Goal: Information Seeking & Learning: Learn about a topic

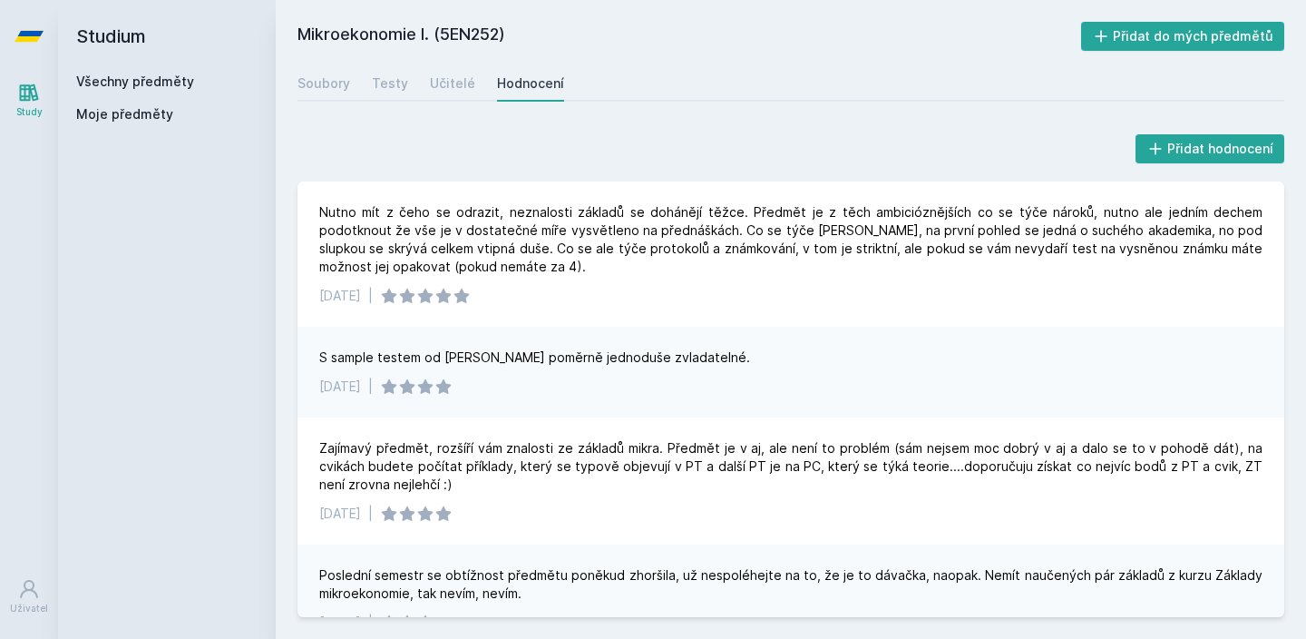
click at [112, 69] on h2 "Studium" at bounding box center [166, 36] width 181 height 73
click at [112, 73] on div "Všechny předměty" at bounding box center [166, 82] width 181 height 18
click at [113, 78] on link "Všechny předměty" at bounding box center [135, 80] width 118 height 15
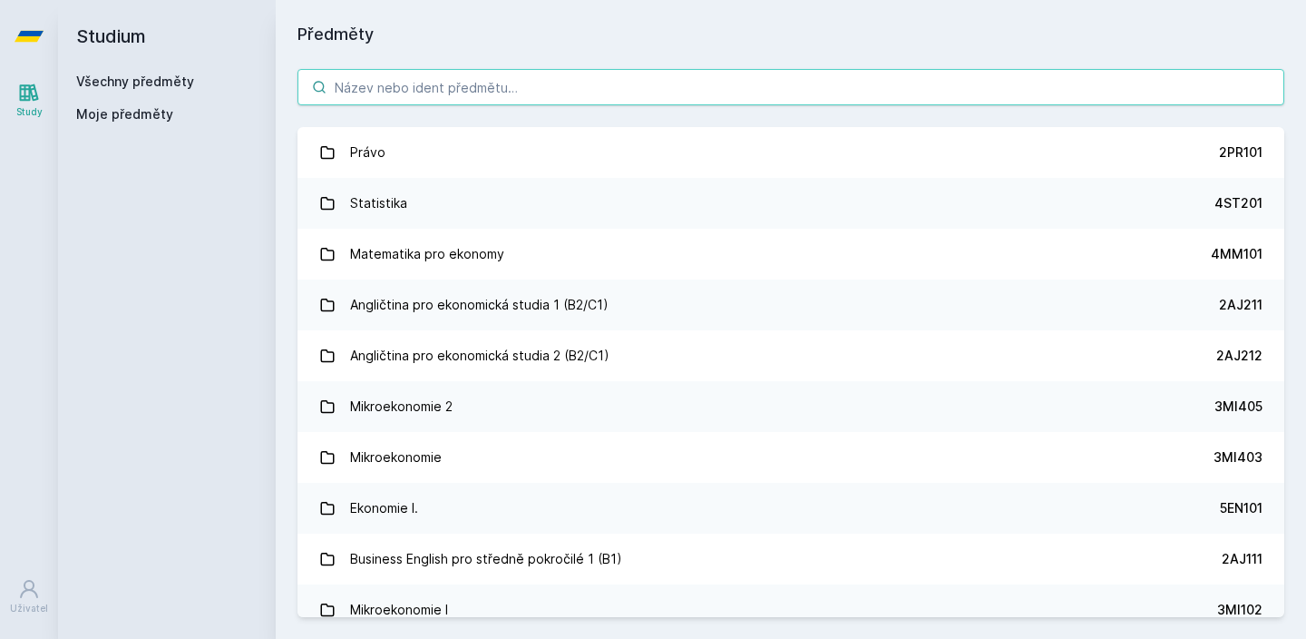
click at [398, 75] on input "search" at bounding box center [791, 87] width 987 height 36
click at [536, 85] on input "search" at bounding box center [791, 87] width 987 height 36
type input "E"
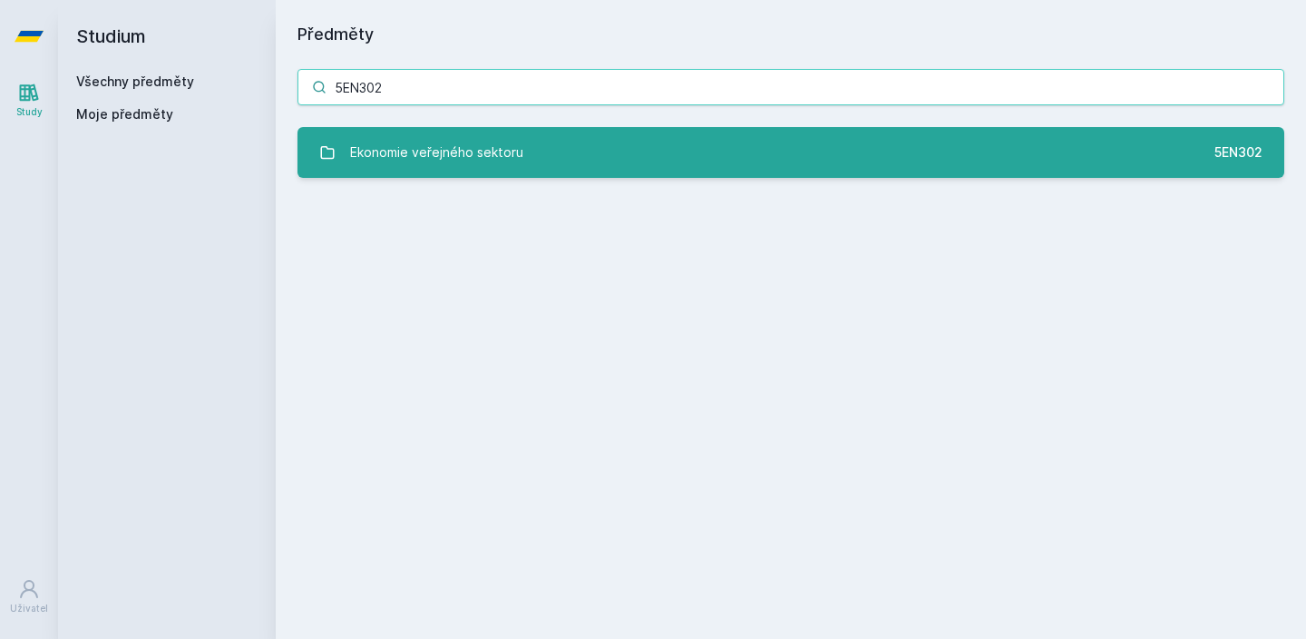
type input "5EN302"
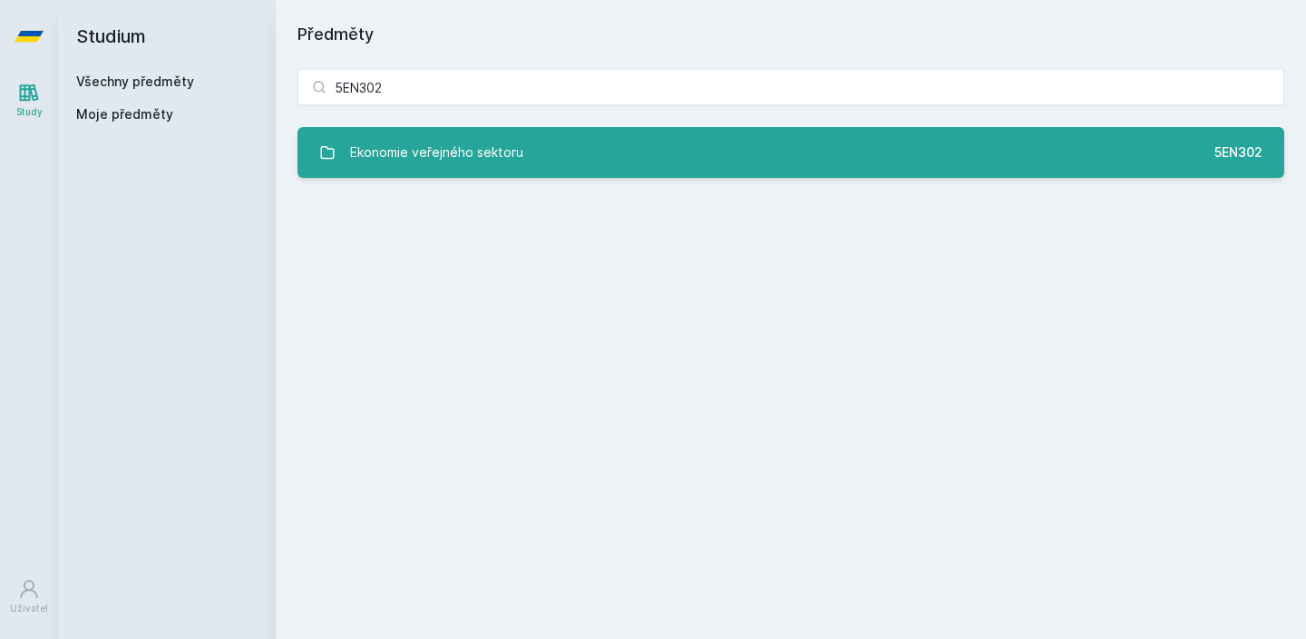
click at [551, 153] on link "Ekonomie veřejného sektoru 5EN302" at bounding box center [791, 152] width 987 height 51
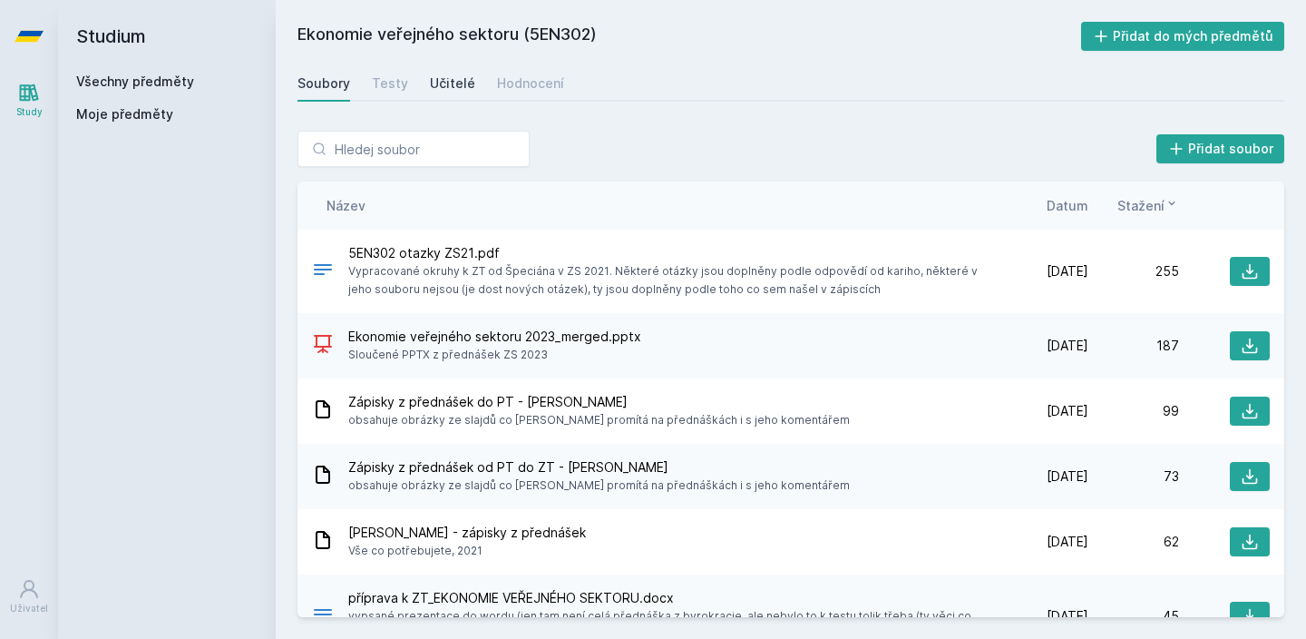
click at [458, 83] on div "Učitelé" at bounding box center [452, 83] width 45 height 18
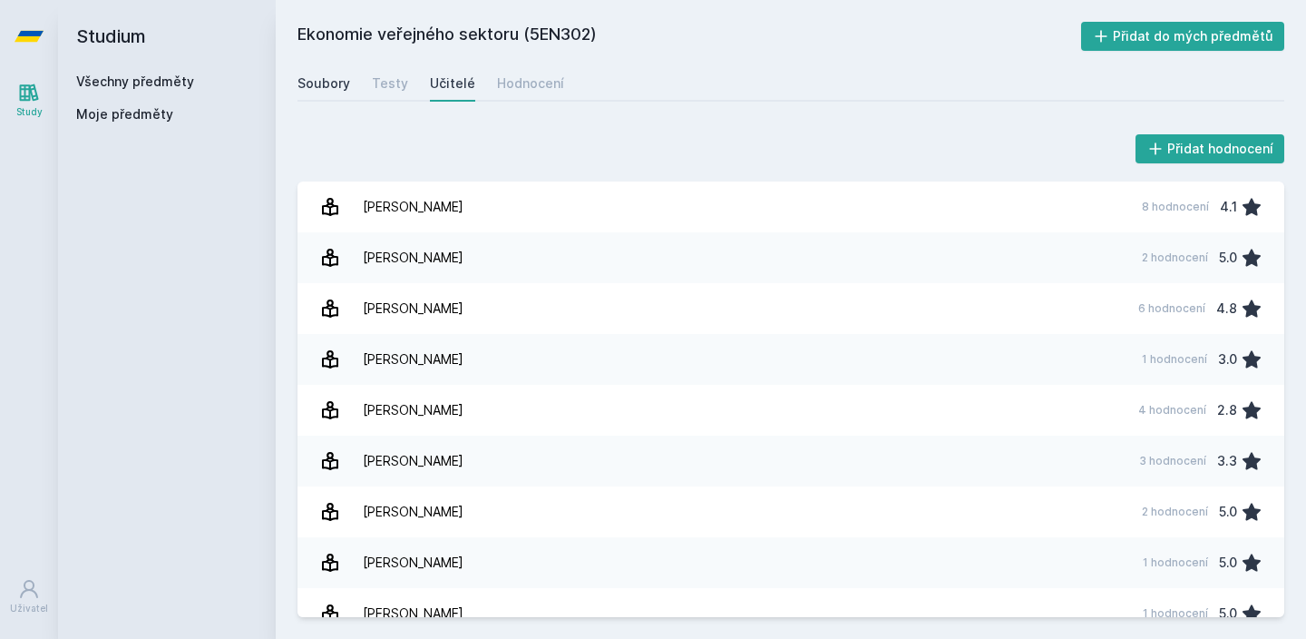
click at [333, 71] on link "Soubory" at bounding box center [324, 83] width 53 height 36
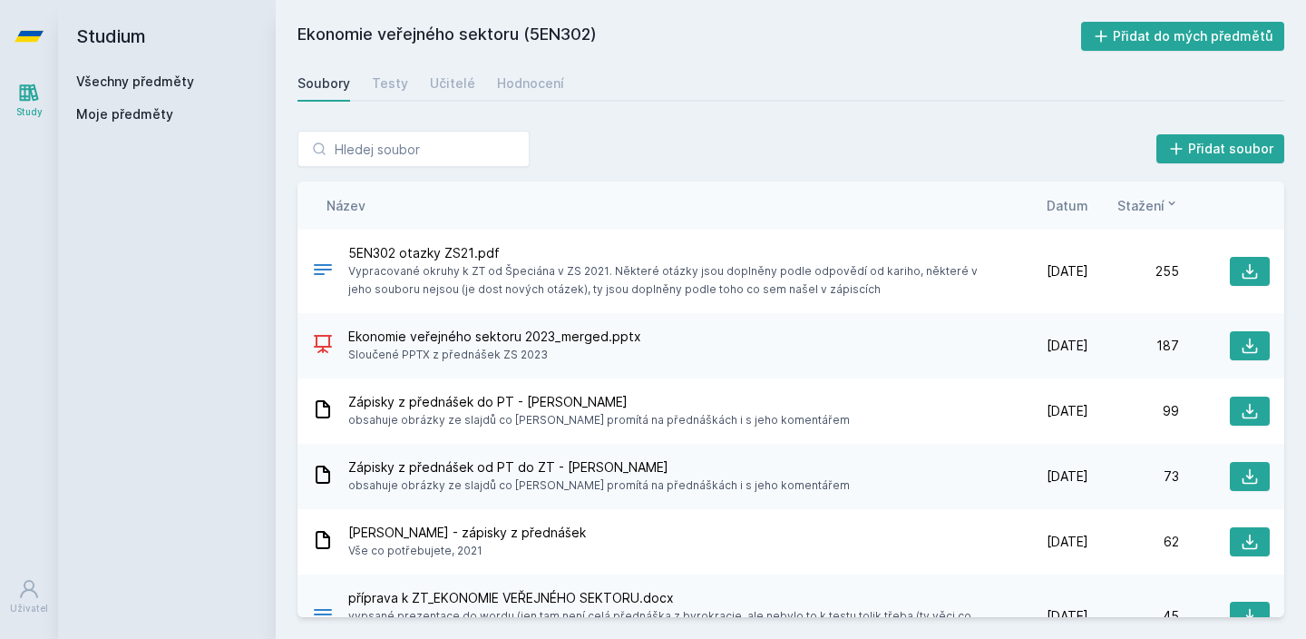
scroll to position [73, 0]
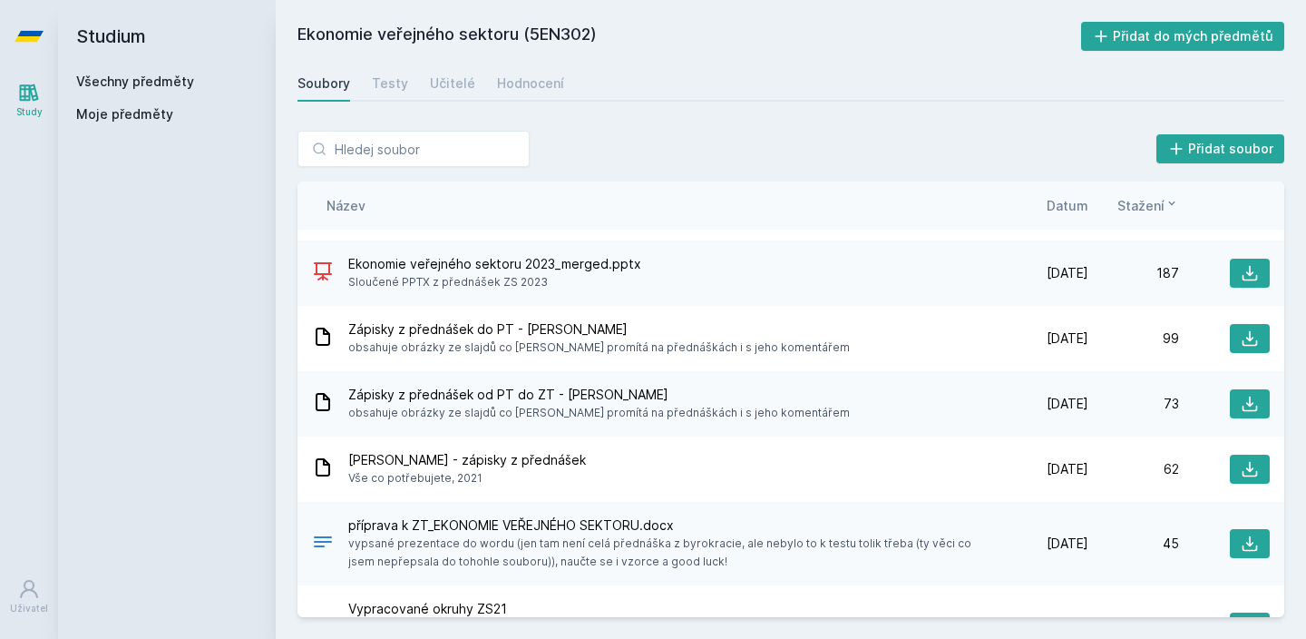
click at [1131, 1] on div "Ekonomie veřejného sektoru (5EN302) Přidat do mých předmětů [GEOGRAPHIC_DATA] T…" at bounding box center [791, 319] width 1031 height 639
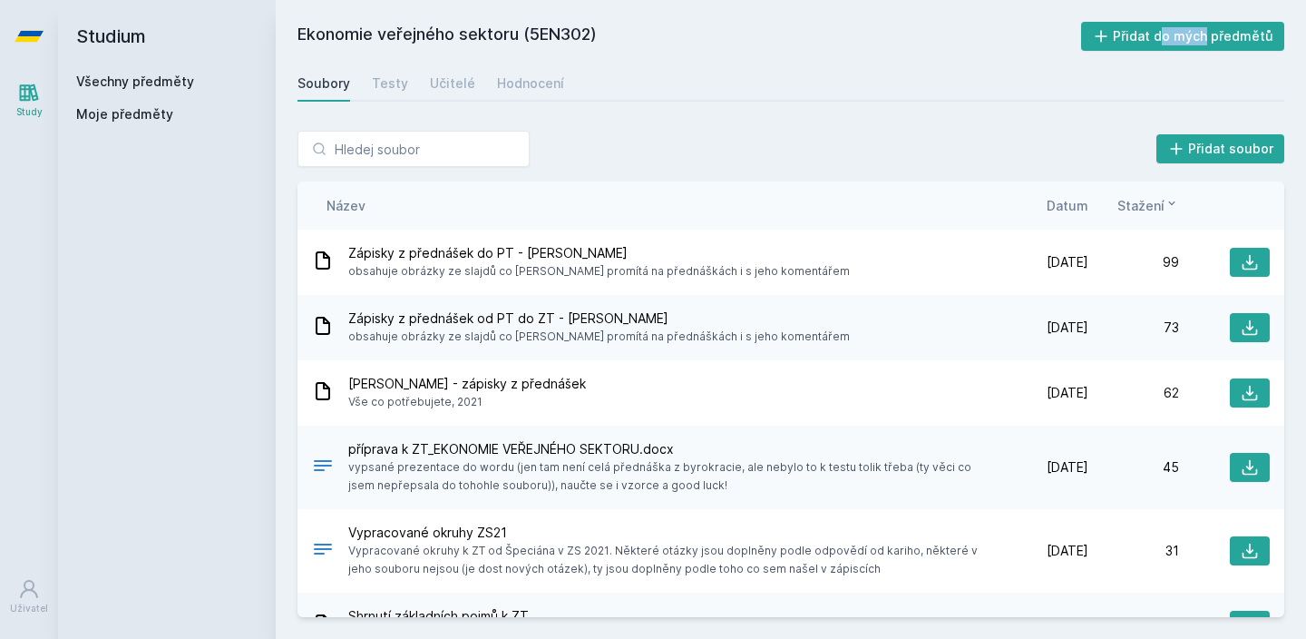
scroll to position [172, 0]
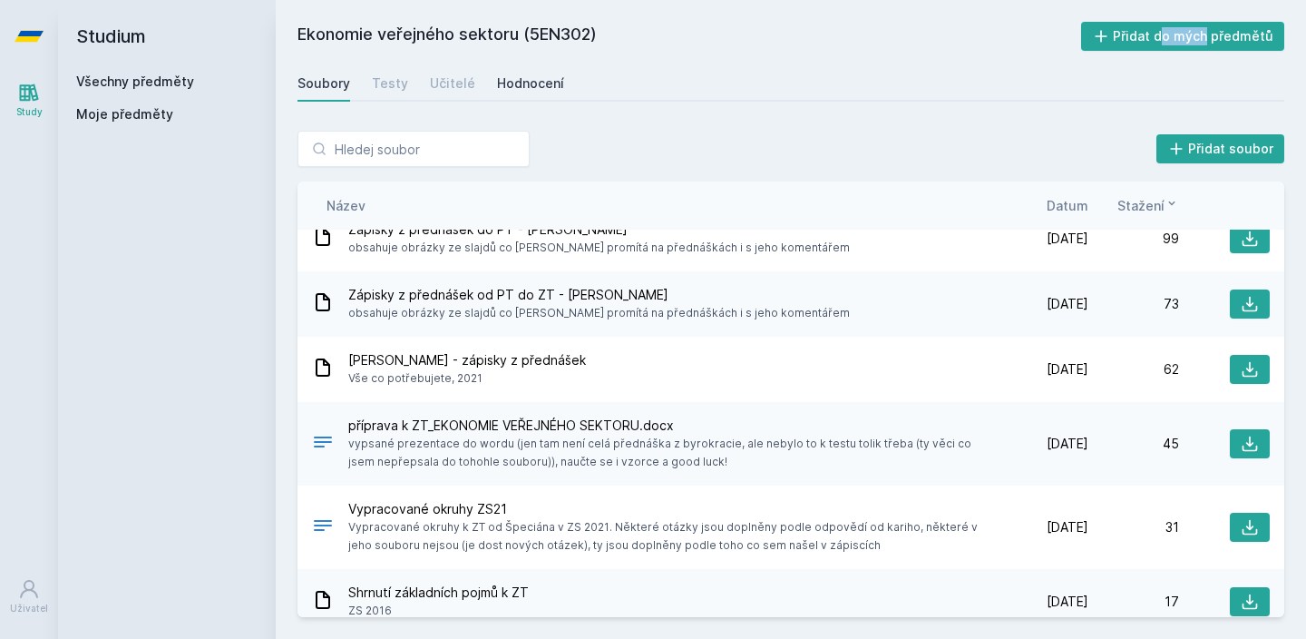
click at [512, 85] on div "Hodnocení" at bounding box center [530, 83] width 67 height 18
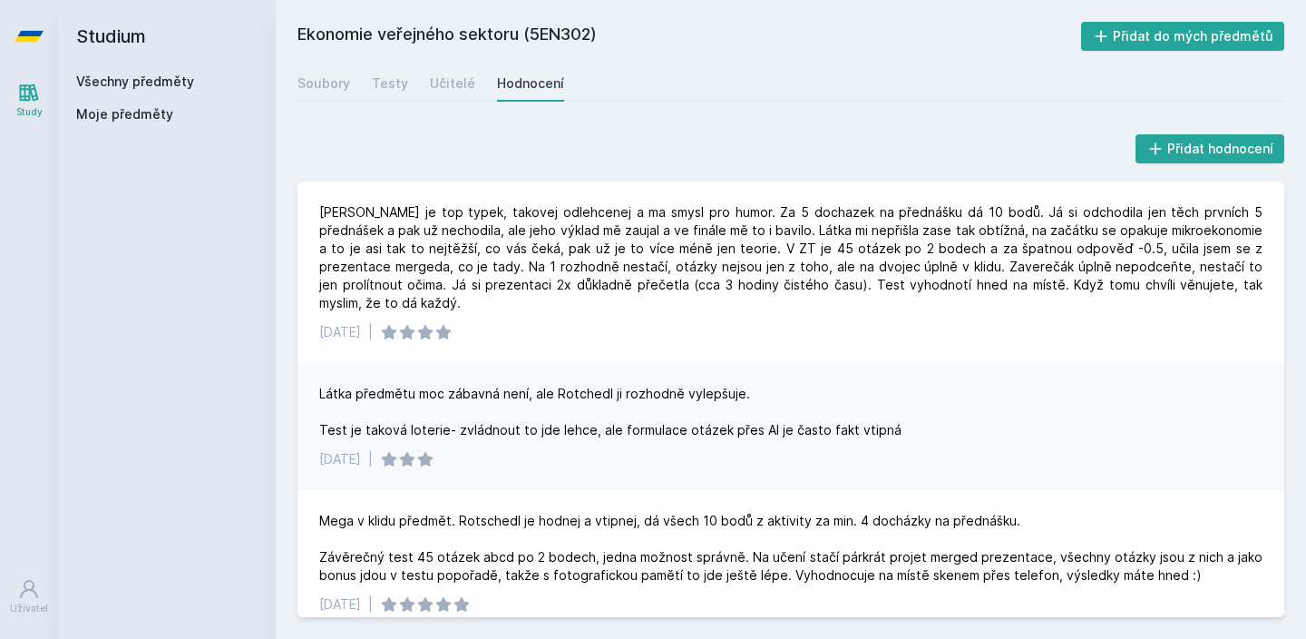
click at [414, 67] on div "Soubory Testy Učitelé Hodnocení" at bounding box center [791, 83] width 987 height 36
click at [379, 102] on div "Ekonomie veřejného sektoru (5EN302) Přidat do mých předmětů [GEOGRAPHIC_DATA] T…" at bounding box center [791, 319] width 987 height 595
click at [364, 93] on div "Soubory Testy Učitelé Hodnocení" at bounding box center [791, 83] width 987 height 36
click at [338, 91] on div "Soubory" at bounding box center [324, 83] width 53 height 18
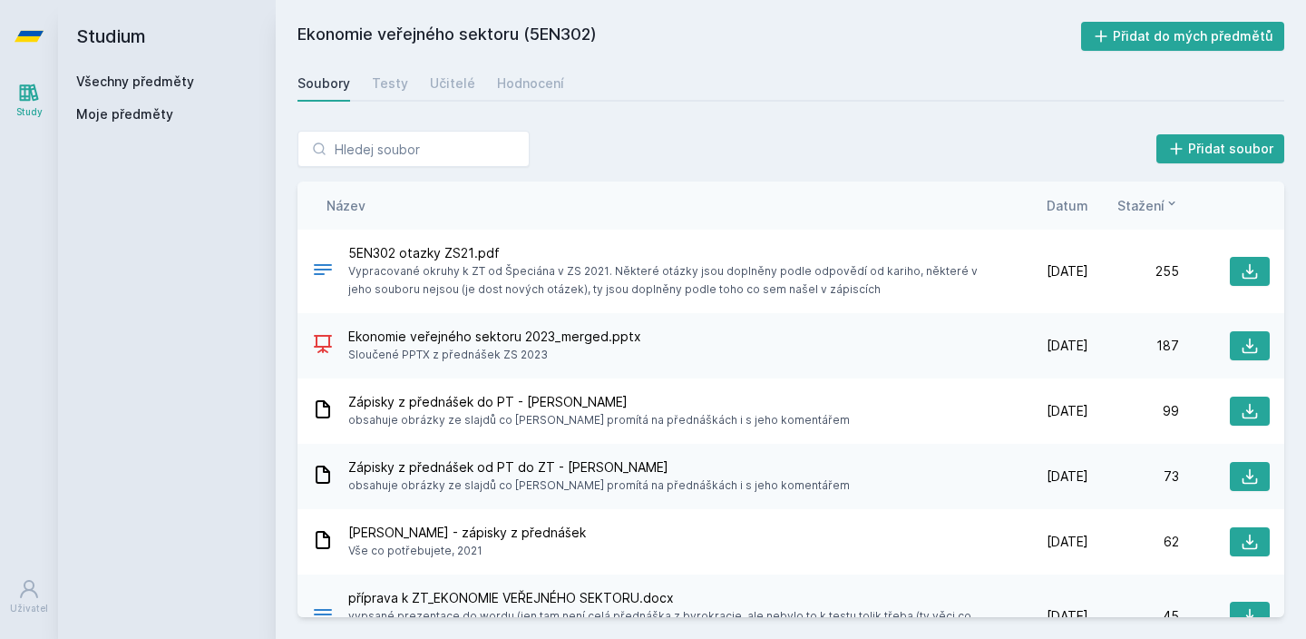
click at [1064, 188] on div "Název Datum Stažení" at bounding box center [791, 205] width 987 height 48
click at [1064, 190] on div "Název Datum Stažení" at bounding box center [791, 205] width 987 height 48
click at [1064, 194] on div "Název Datum Stažení" at bounding box center [791, 205] width 987 height 48
click at [1064, 198] on span "Datum" at bounding box center [1068, 205] width 42 height 19
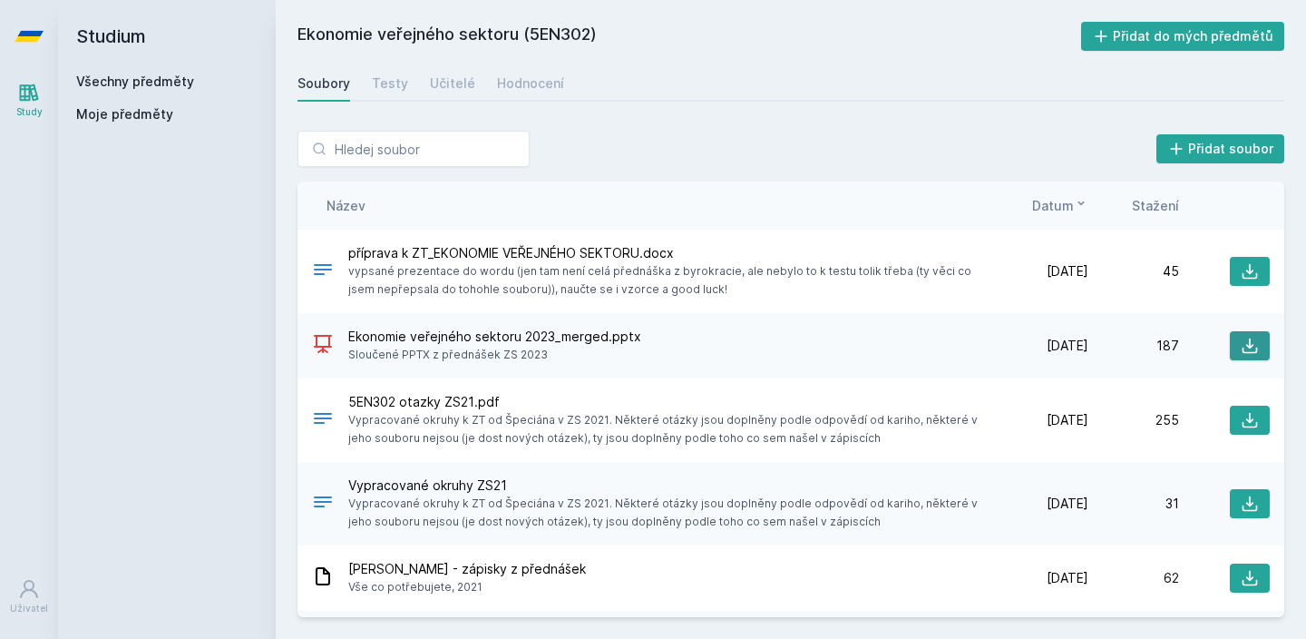
click at [1238, 343] on button at bounding box center [1250, 345] width 40 height 29
click at [334, 255] on div "příprava k ZT_EKONOMIE VEŘEJNÉHO SEKTORU.docx vypsané prezentace do wordu (jen …" at bounding box center [655, 271] width 686 height 54
click at [166, 82] on link "Všechny předměty" at bounding box center [135, 80] width 118 height 15
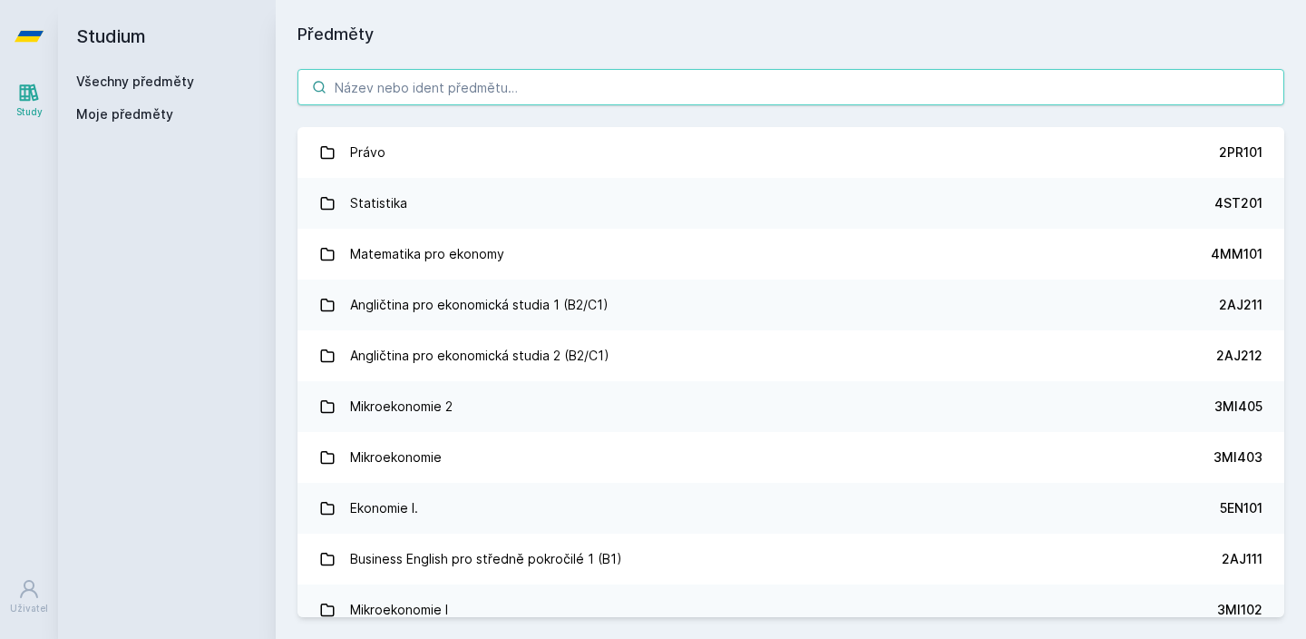
click at [396, 84] on input "search" at bounding box center [791, 87] width 987 height 36
type input "w"
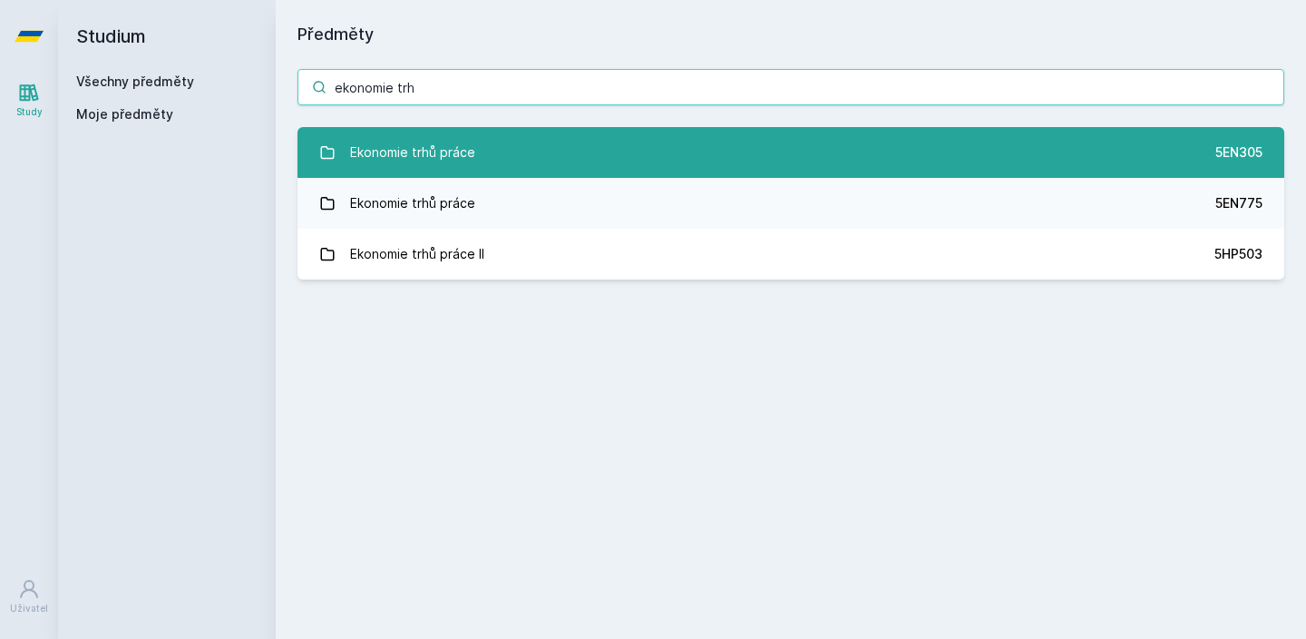
type input "ekonomie trh"
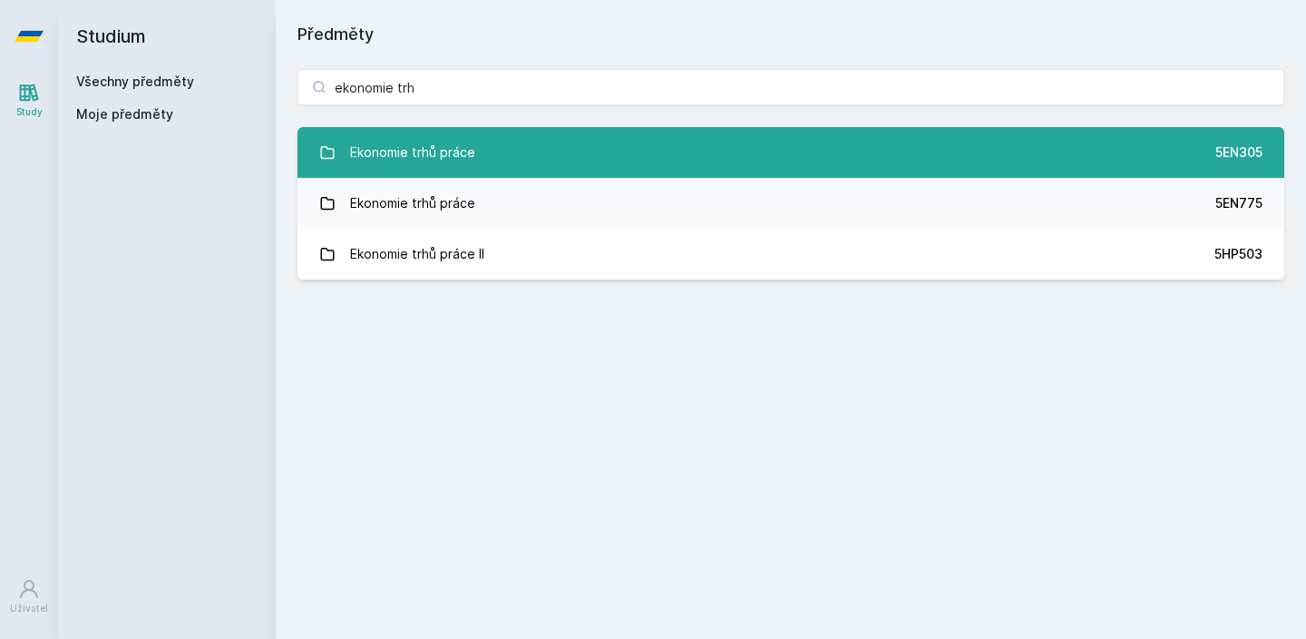
click at [410, 170] on div "Ekonomie trhů práce" at bounding box center [412, 152] width 125 height 36
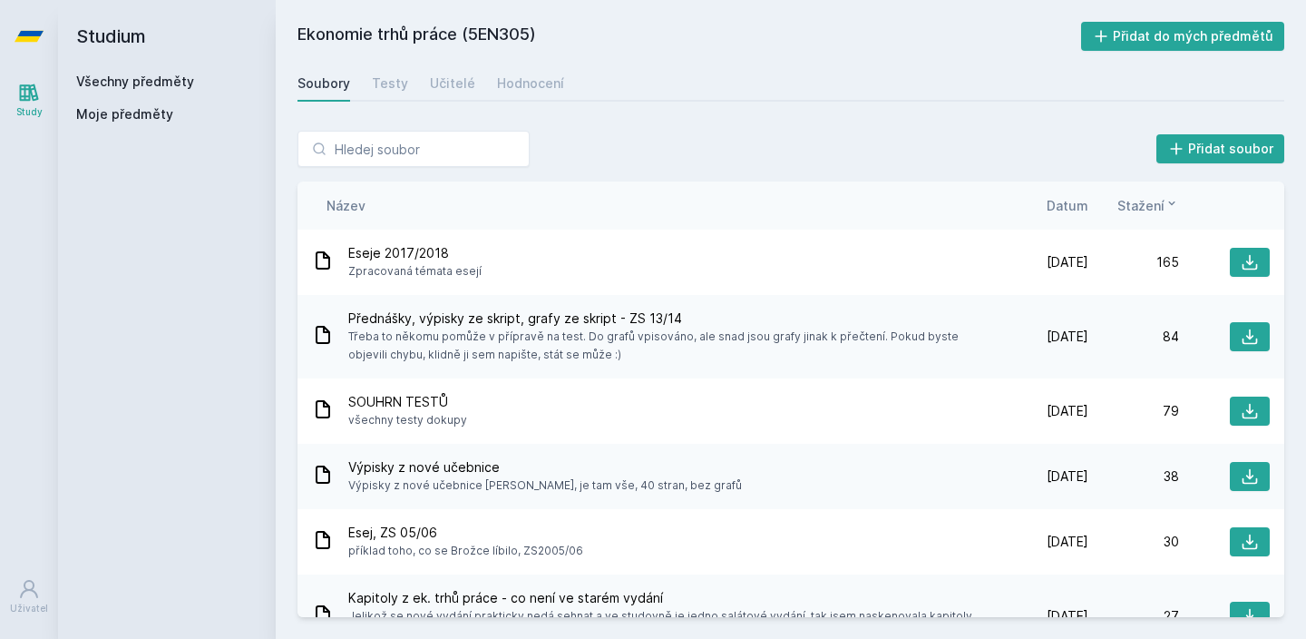
click at [1089, 209] on div "Stažení" at bounding box center [1134, 205] width 91 height 19
click at [1085, 207] on span "Datum" at bounding box center [1068, 205] width 42 height 19
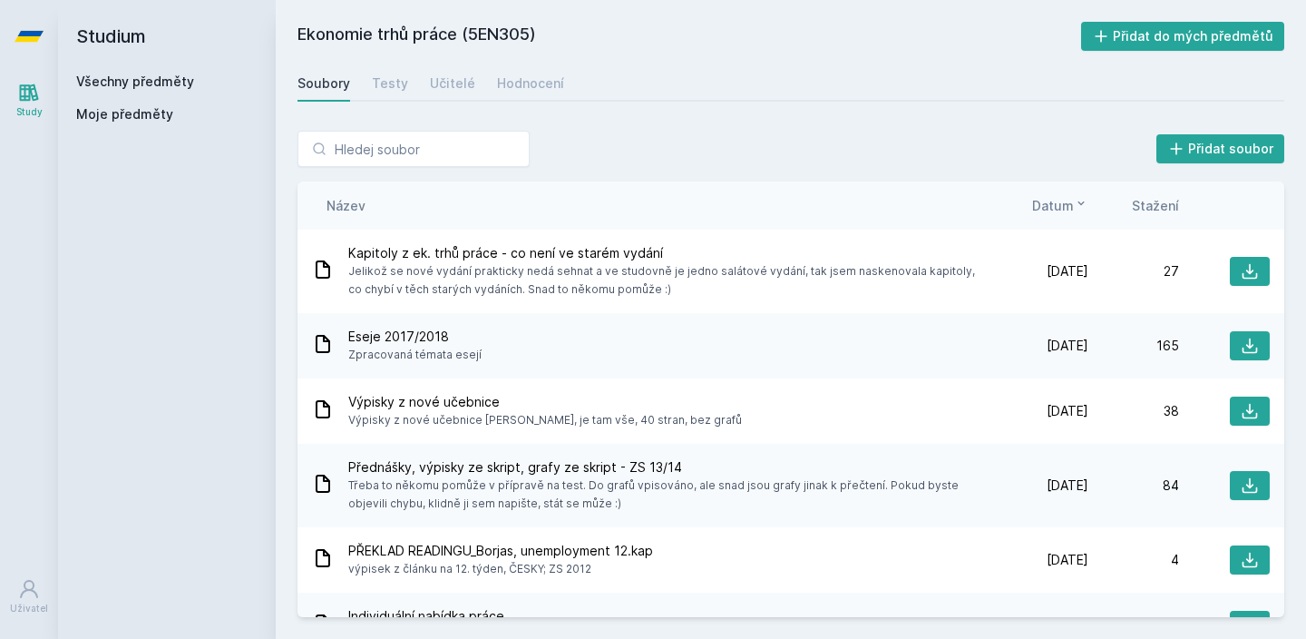
click at [543, 101] on div "Soubory Testy Učitelé Hodnocení" at bounding box center [791, 83] width 987 height 36
click at [543, 97] on link "Hodnocení" at bounding box center [530, 83] width 67 height 36
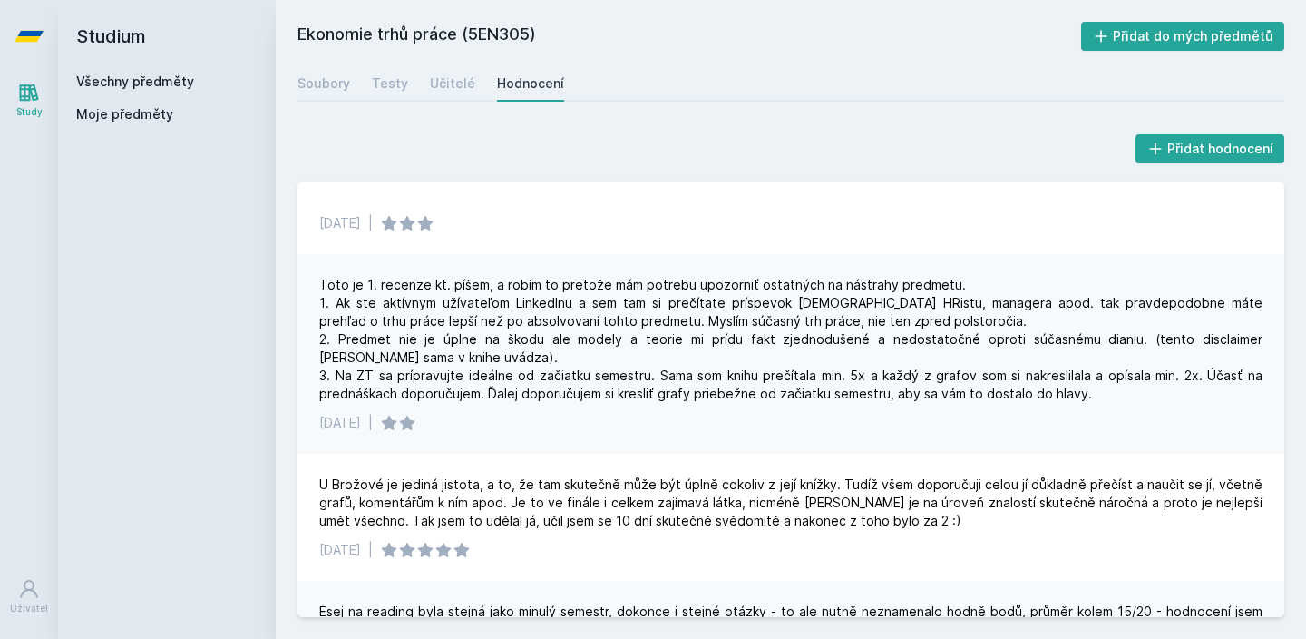
click at [132, 88] on link "Všechny předměty" at bounding box center [135, 80] width 118 height 15
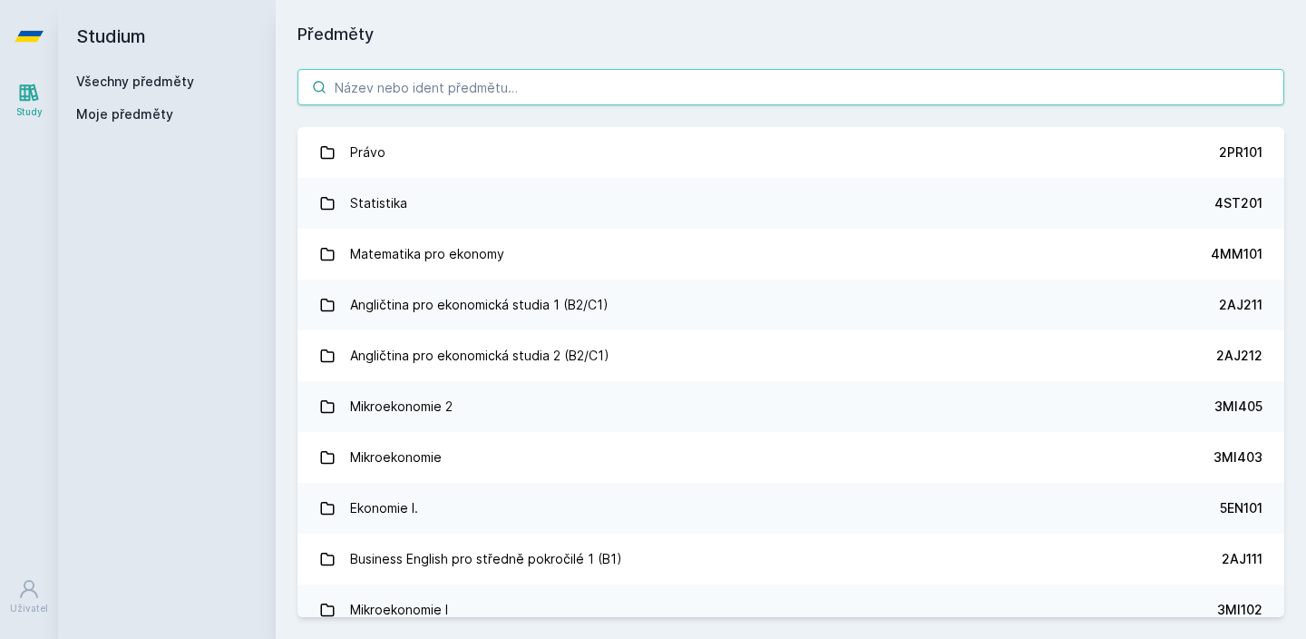
click at [446, 73] on input "search" at bounding box center [791, 87] width 987 height 36
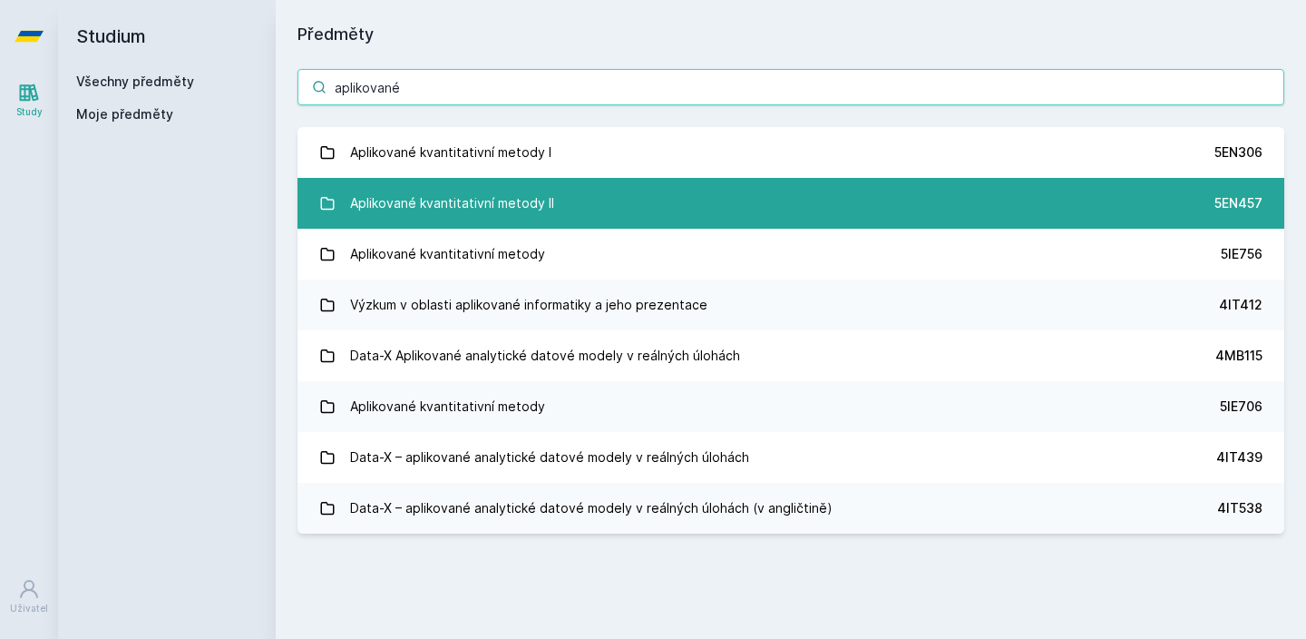
type input "aplikované"
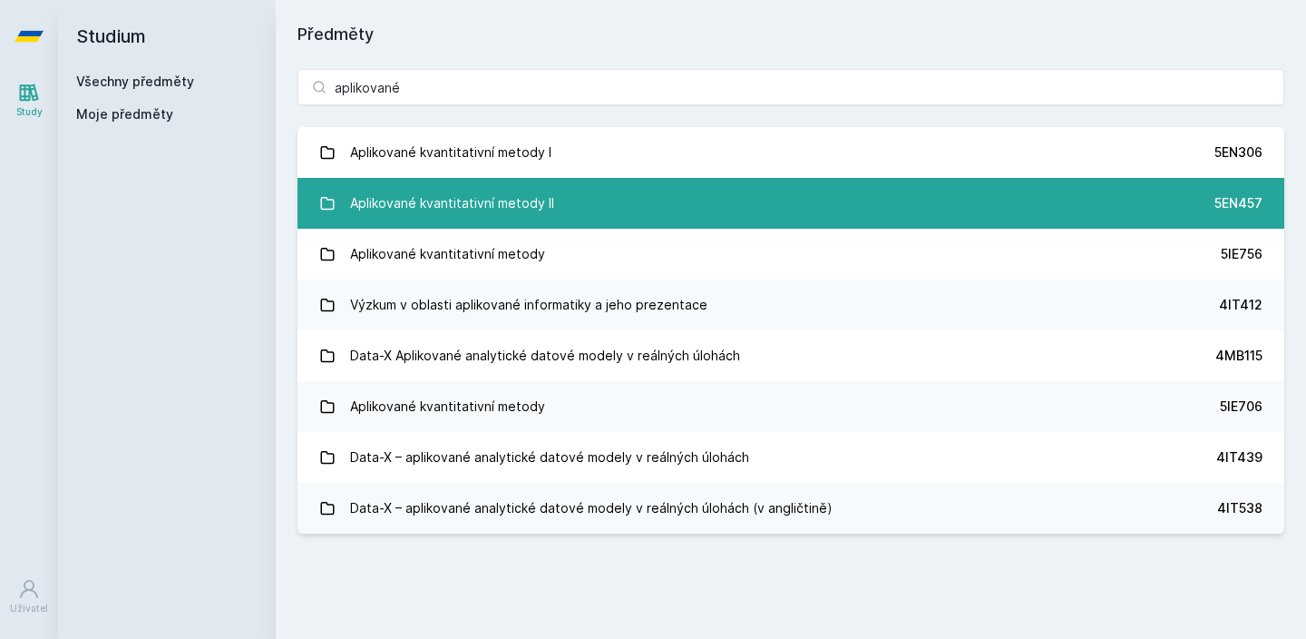
click at [461, 188] on div "Aplikované kvantitativní metody II" at bounding box center [452, 203] width 204 height 36
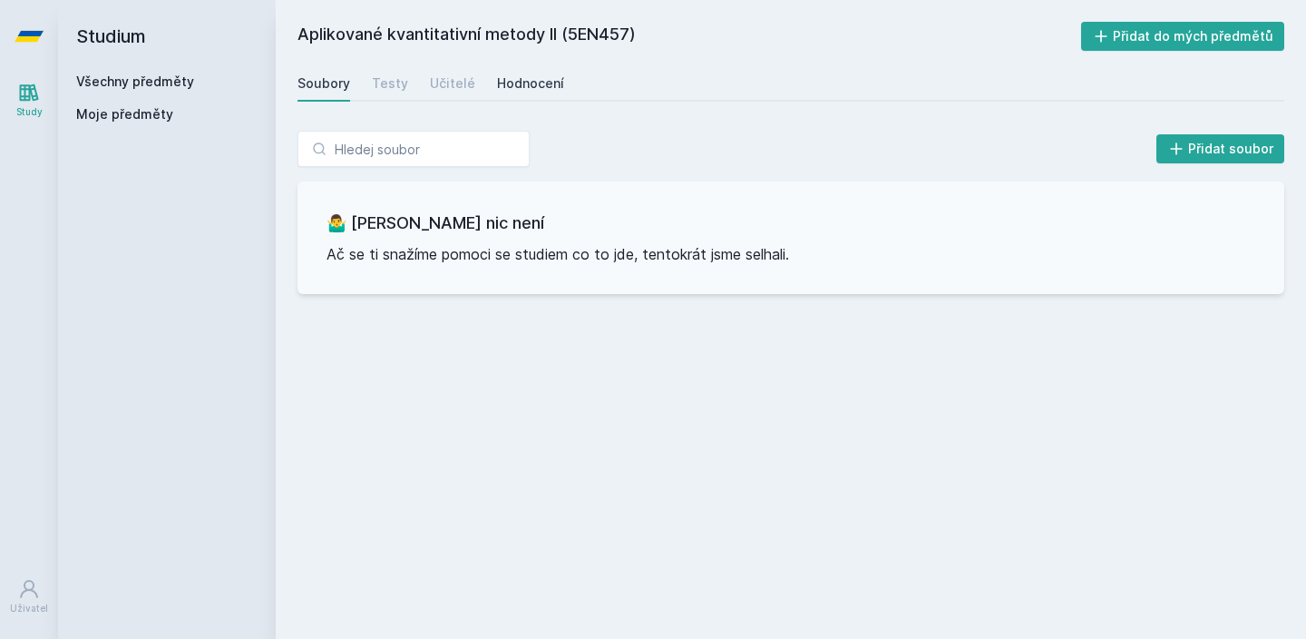
click at [516, 76] on div "Hodnocení" at bounding box center [530, 83] width 67 height 18
click at [134, 48] on h2 "Studium" at bounding box center [166, 36] width 181 height 73
click at [134, 71] on h2 "Studium" at bounding box center [166, 36] width 181 height 73
click at [134, 74] on link "Všechny předměty" at bounding box center [135, 80] width 118 height 15
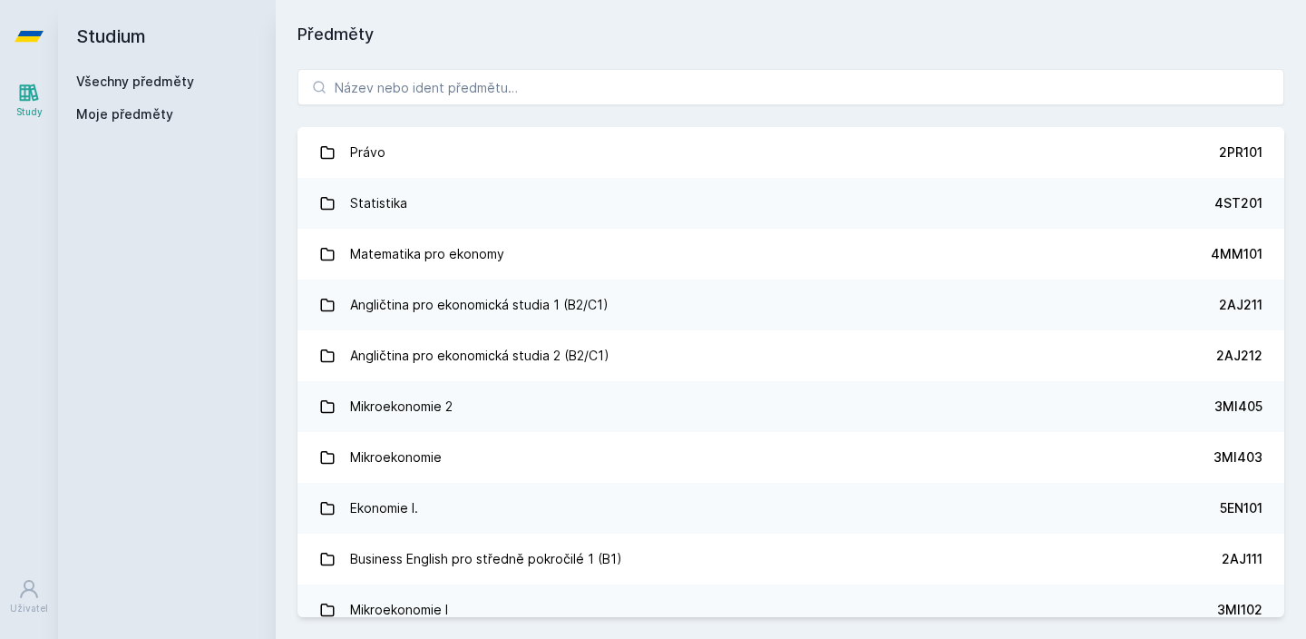
click at [477, 67] on div "Právo 2PR101 Statistika 4ST201 Matematika pro ekonomy 4MM101 Angličtina pro eko…" at bounding box center [791, 343] width 1031 height 592
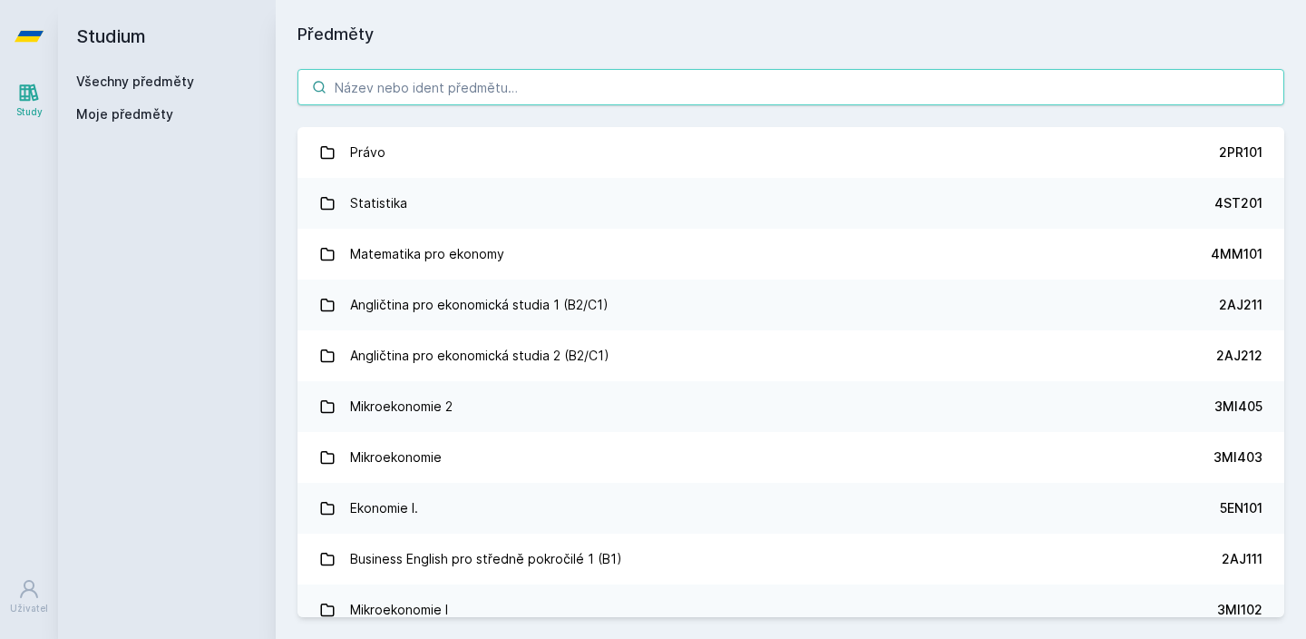
click at [475, 81] on input "search" at bounding box center [791, 87] width 987 height 36
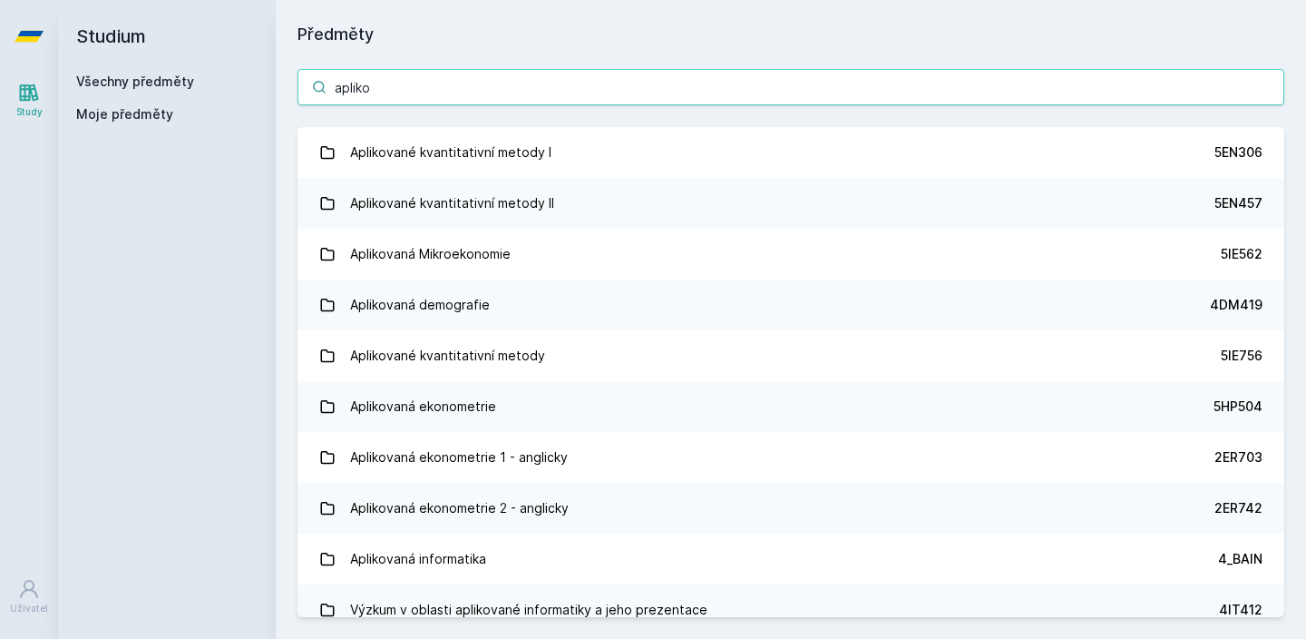
click at [465, 99] on input "apliko" at bounding box center [791, 87] width 987 height 36
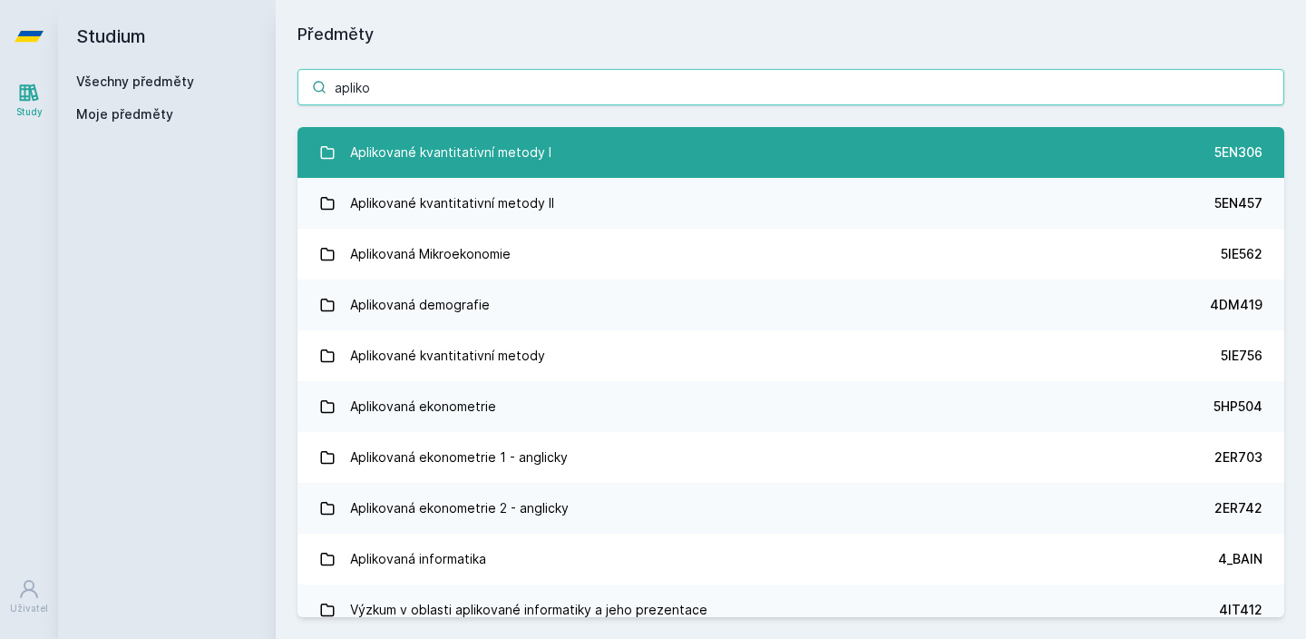
type input "apliko"
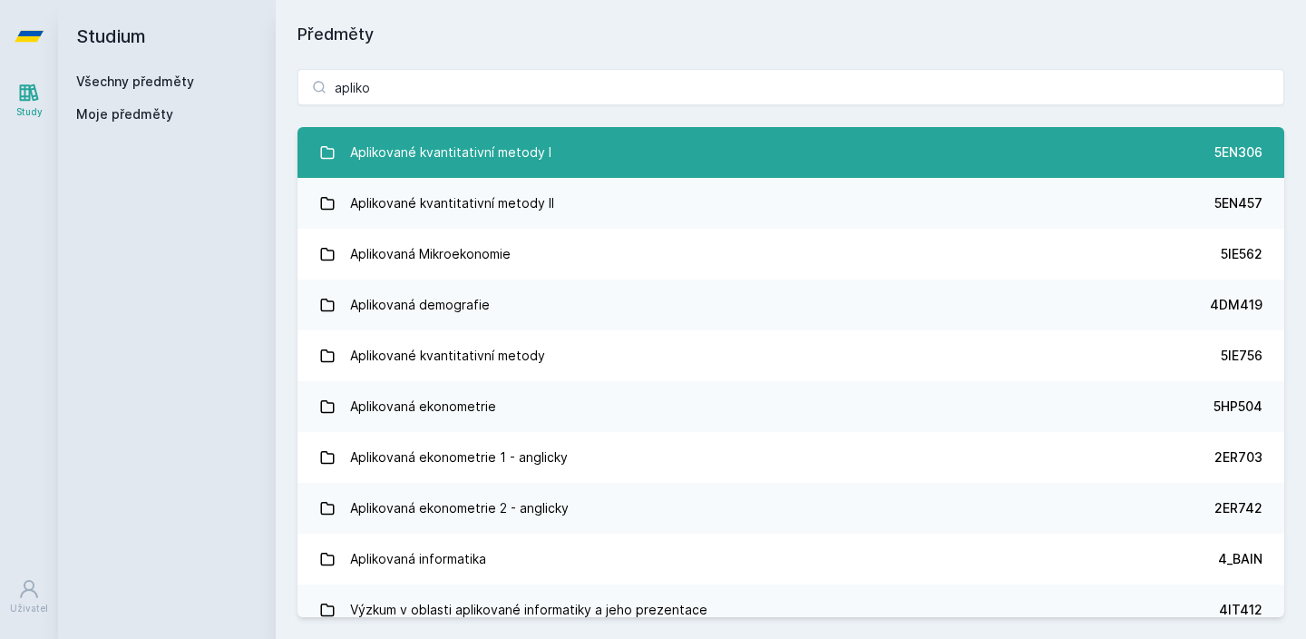
click at [465, 142] on div "Aplikované kvantitativní metody I" at bounding box center [450, 152] width 201 height 36
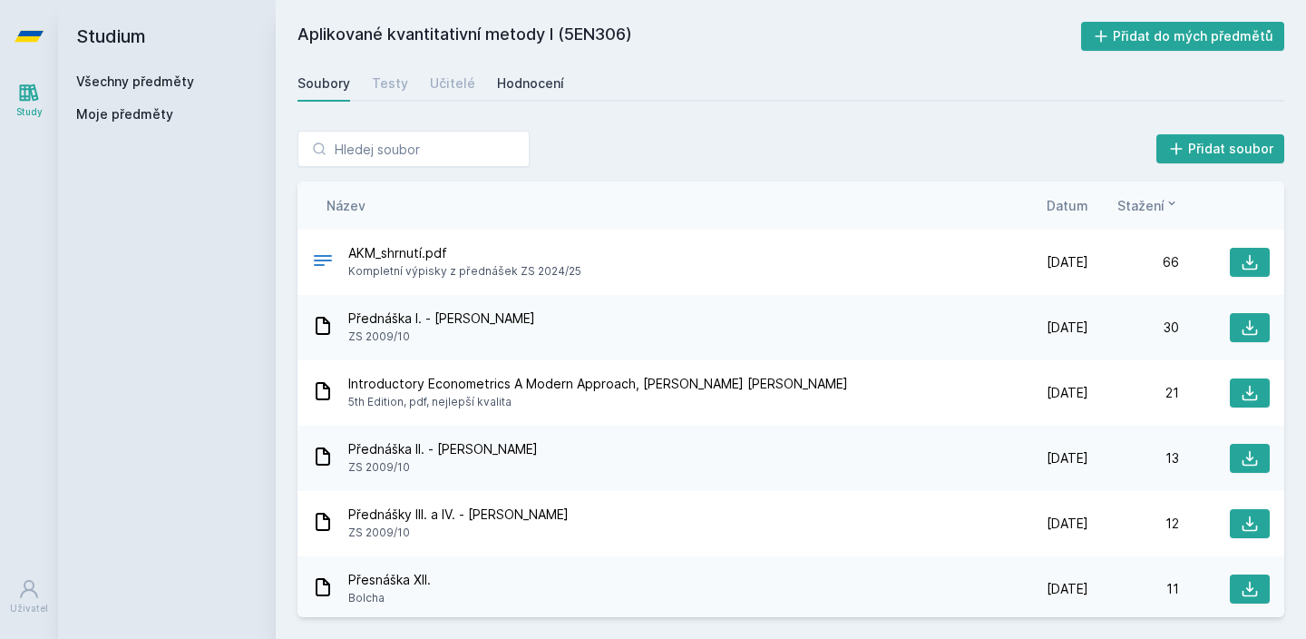
click at [534, 94] on link "Hodnocení" at bounding box center [530, 83] width 67 height 36
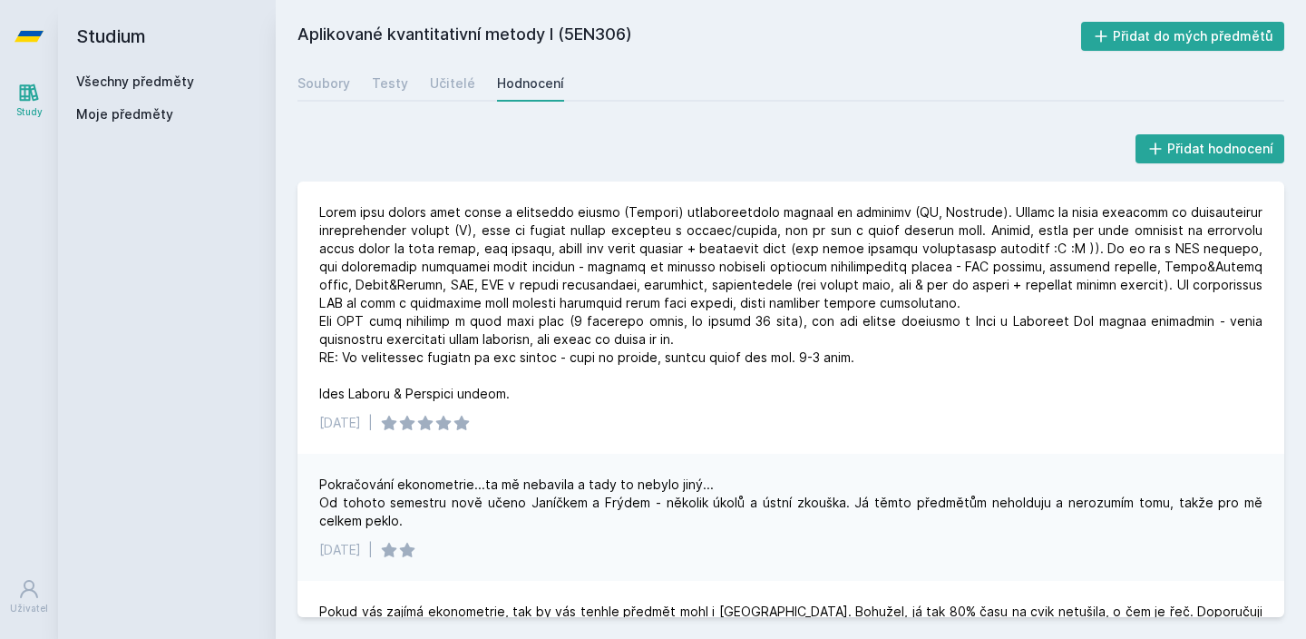
click at [170, 85] on link "Všechny předměty" at bounding box center [135, 80] width 118 height 15
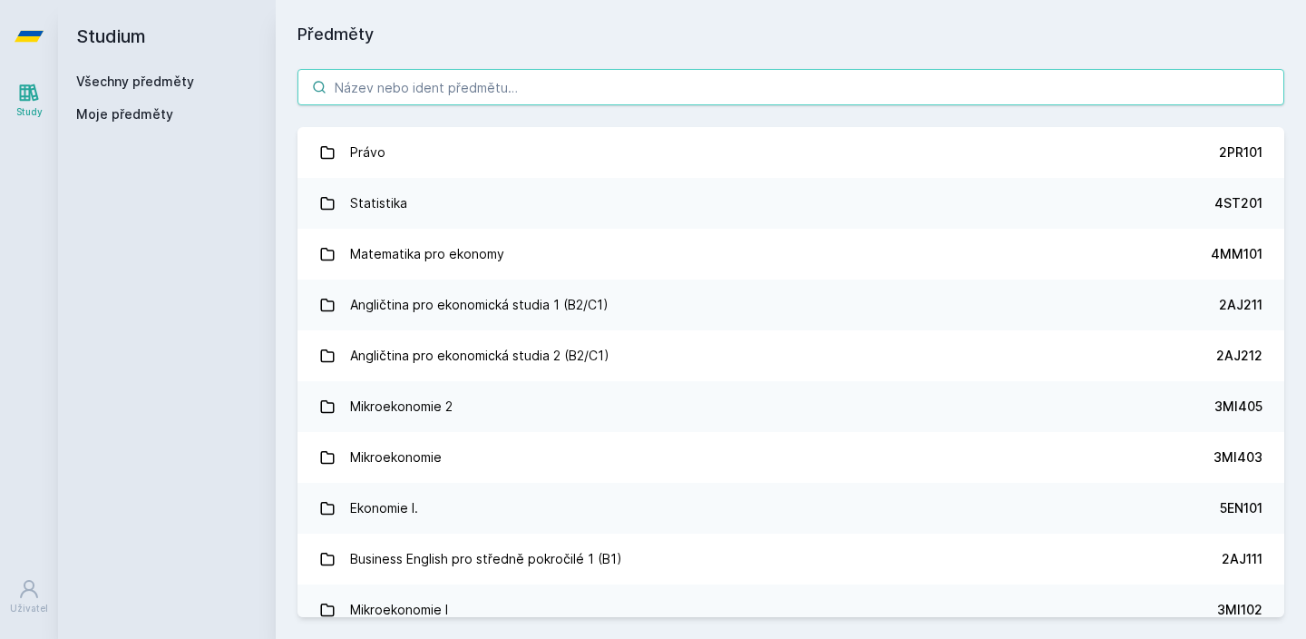
click at [382, 100] on input "search" at bounding box center [791, 87] width 987 height 36
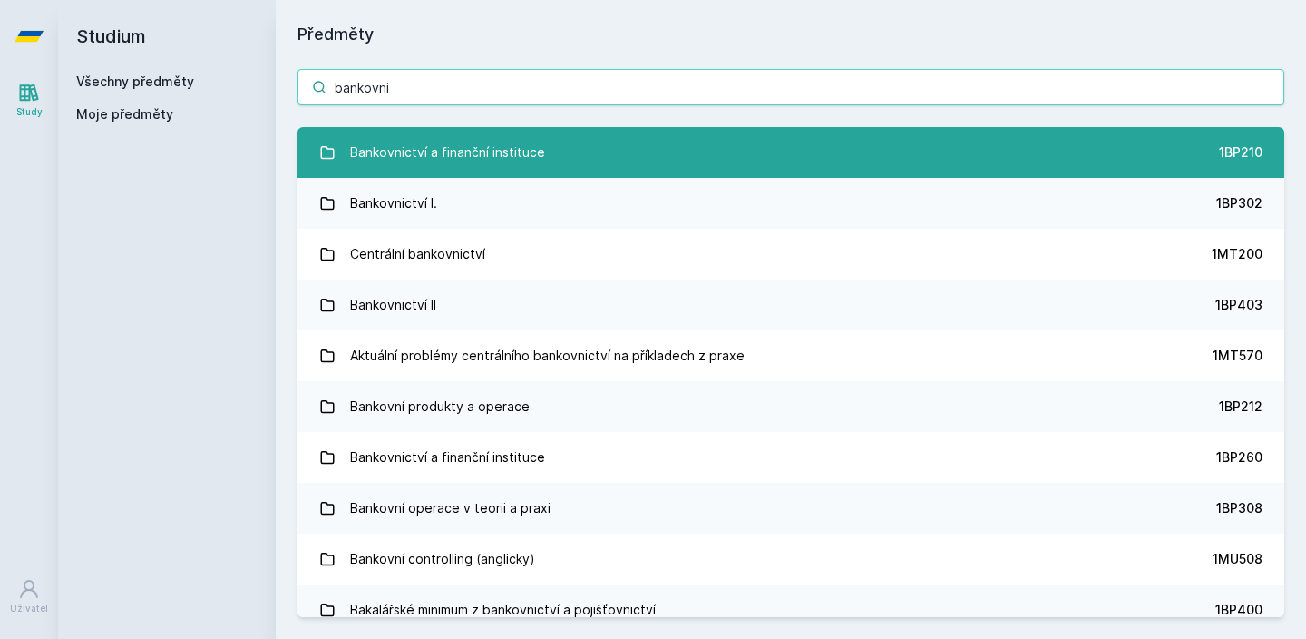
type input "bankovni"
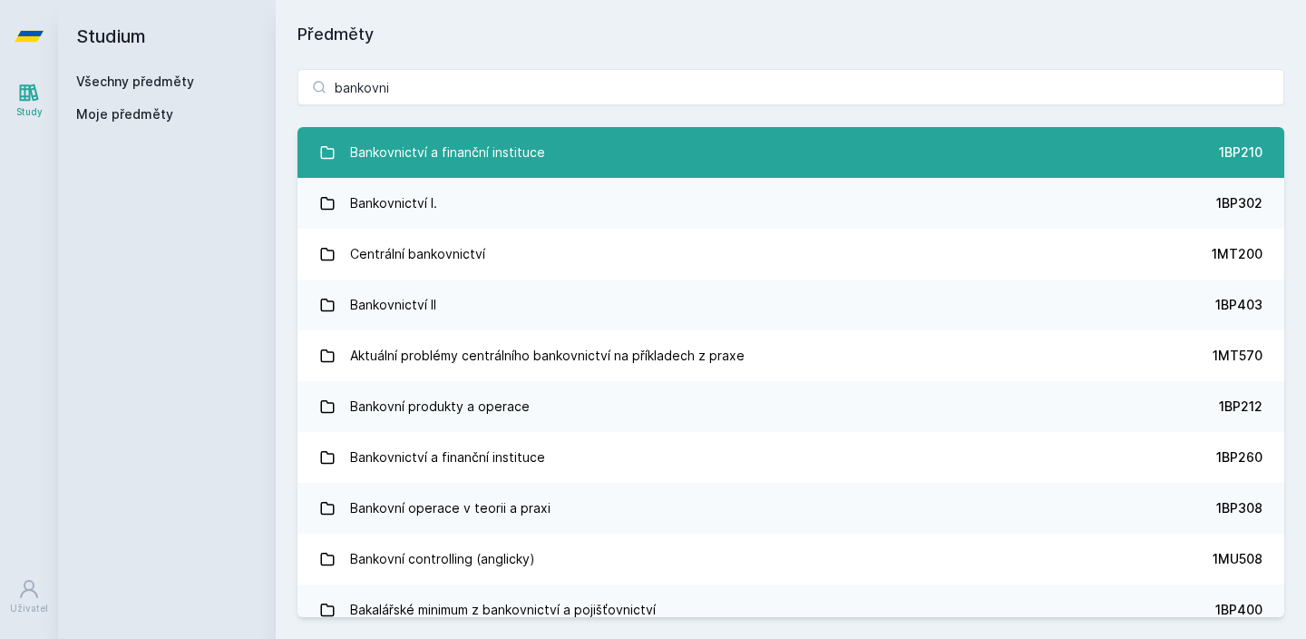
click at [398, 134] on div "Bankovnictví a finanční instituce" at bounding box center [447, 152] width 195 height 36
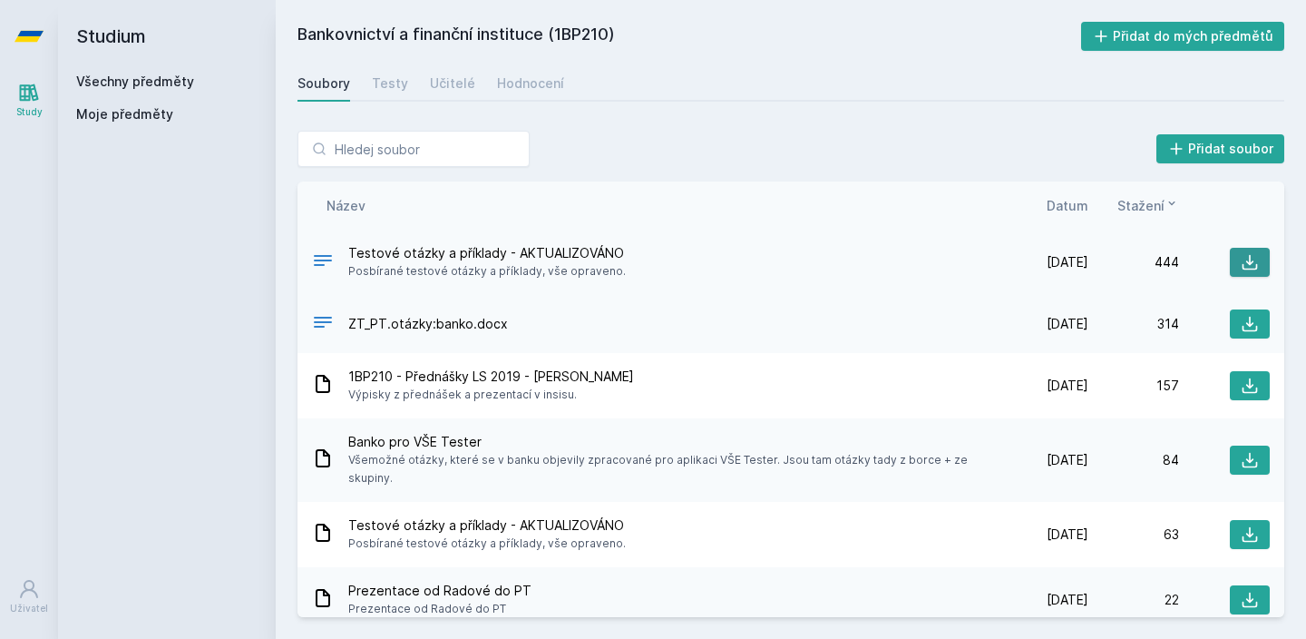
click at [1247, 250] on button at bounding box center [1250, 262] width 40 height 29
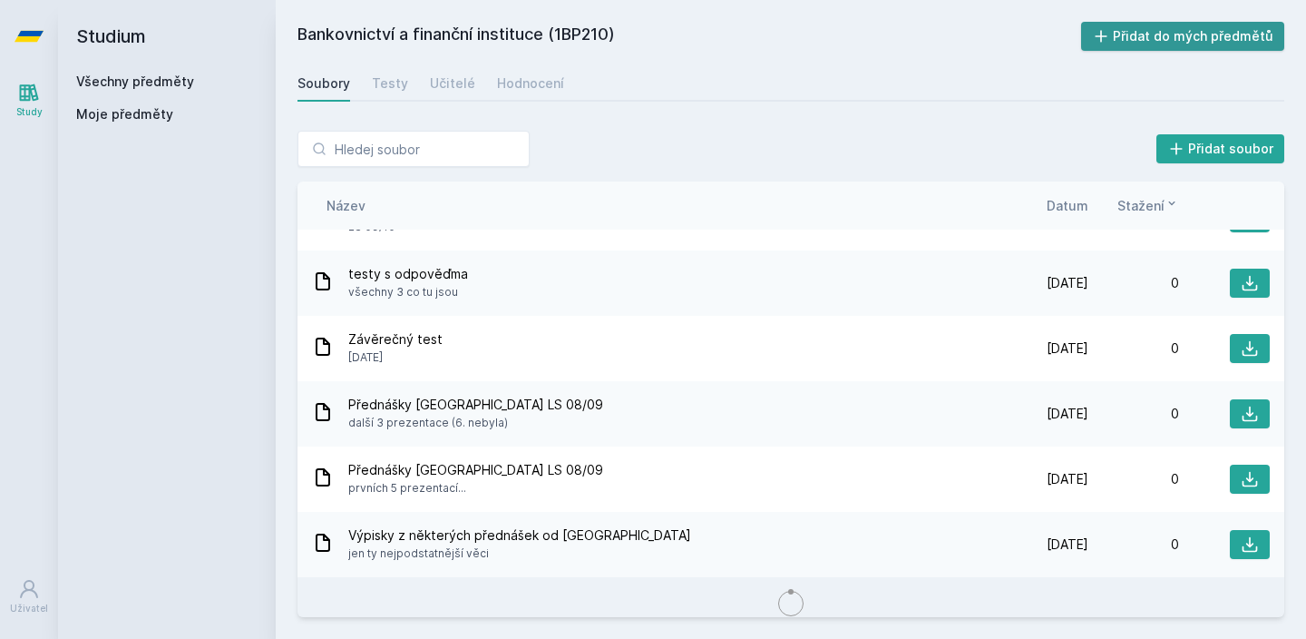
scroll to position [1622, 0]
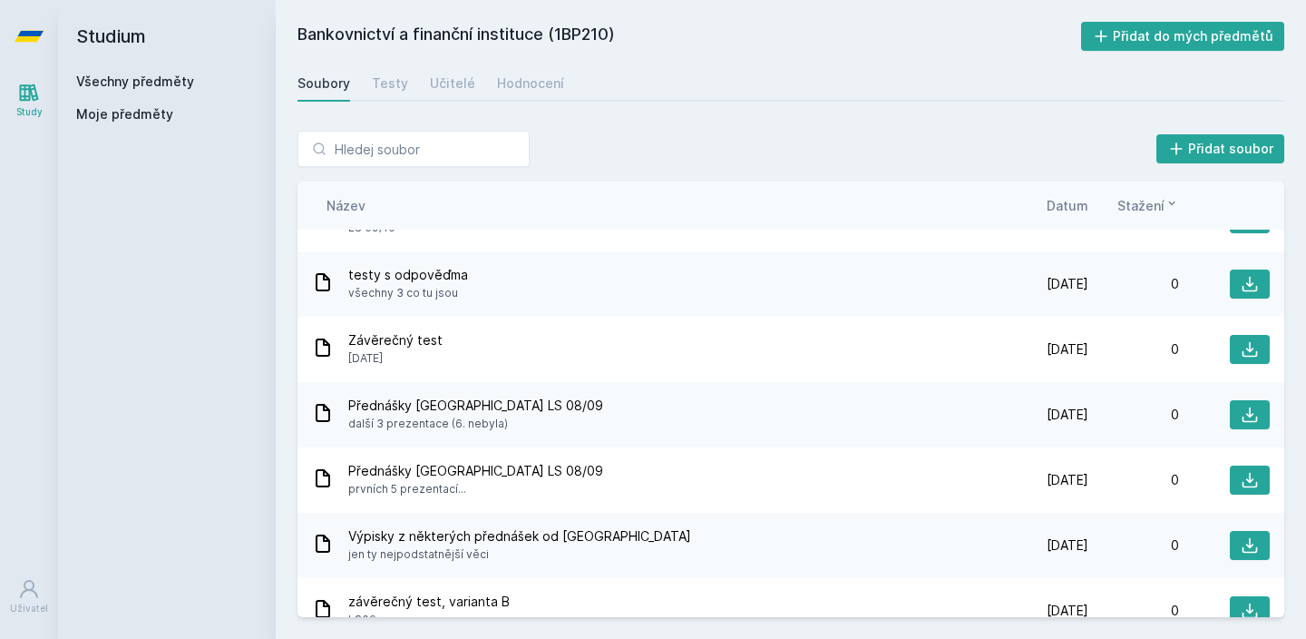
click at [470, 91] on div "Soubory Testy Učitelé Hodnocení" at bounding box center [791, 83] width 987 height 36
click at [511, 78] on div "Hodnocení" at bounding box center [530, 83] width 67 height 18
